Goal: Task Accomplishment & Management: Manage account settings

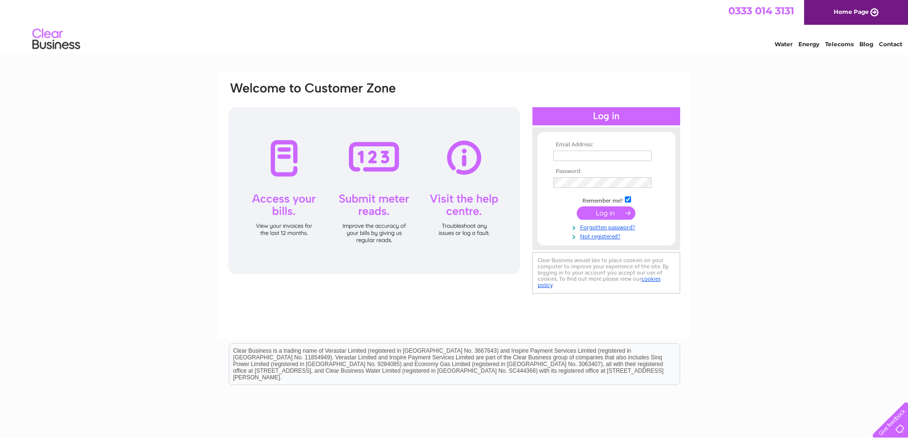
type input "[EMAIL_ADDRESS][DOMAIN_NAME]"
click at [607, 212] on input "submit" at bounding box center [606, 212] width 59 height 13
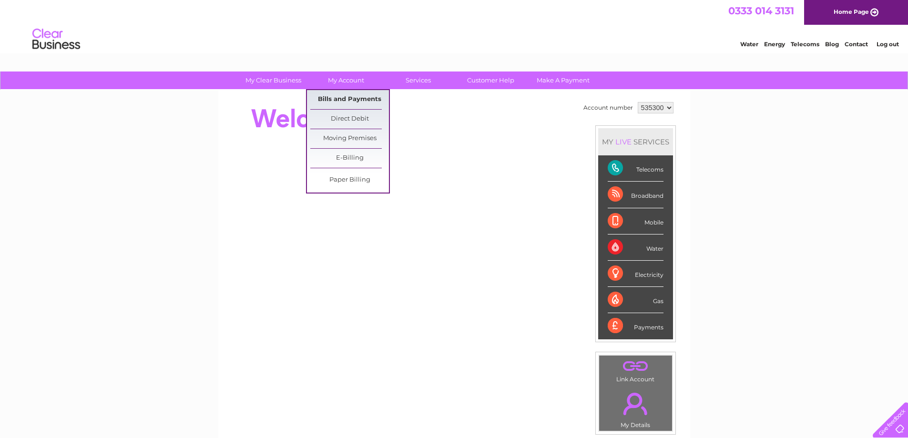
click at [341, 97] on link "Bills and Payments" at bounding box center [349, 99] width 79 height 19
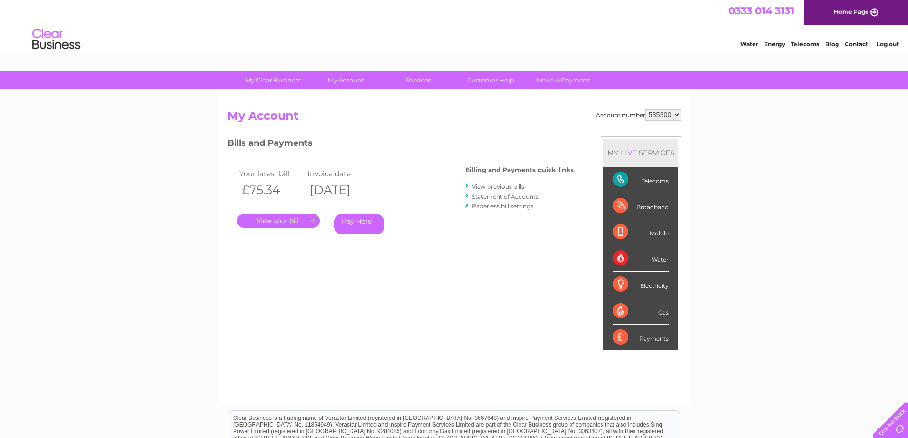
click at [289, 224] on link "." at bounding box center [278, 221] width 83 height 14
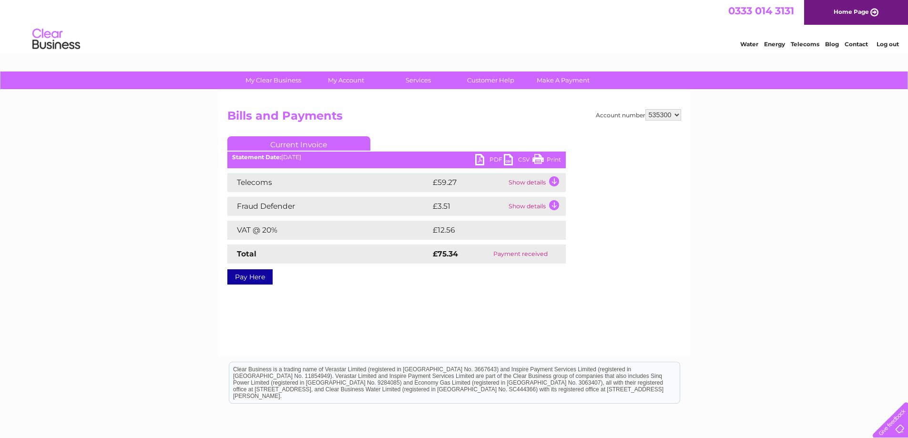
click at [483, 154] on link "PDF" at bounding box center [489, 161] width 29 height 14
